Goal: Task Accomplishment & Management: Complete application form

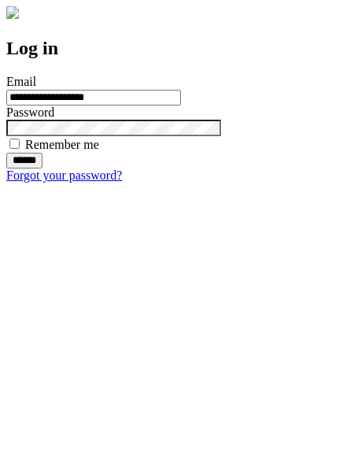
type input "**********"
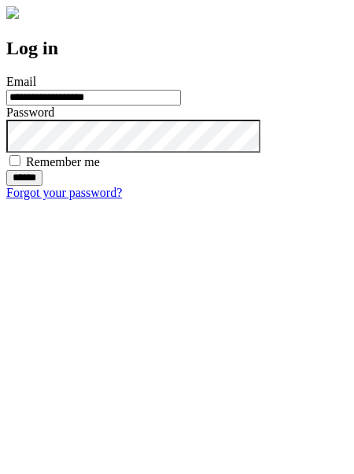
click at [43, 186] on input "******" at bounding box center [24, 178] width 36 height 16
